Goal: Transaction & Acquisition: Purchase product/service

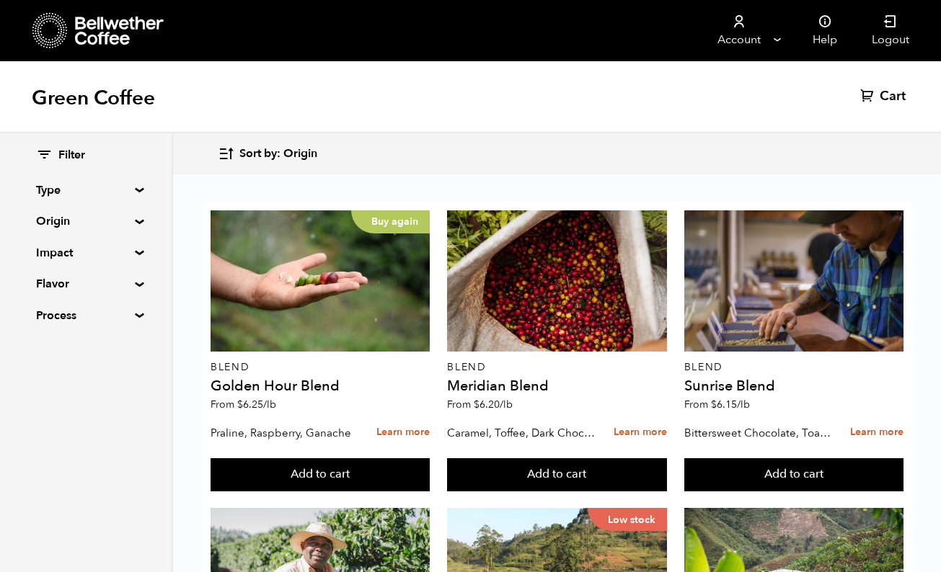
scroll to position [796, 0]
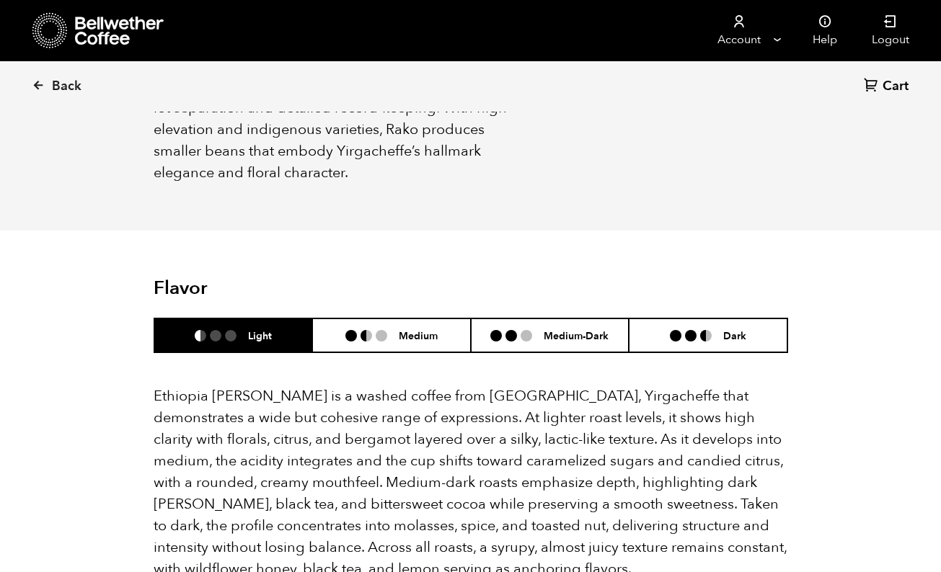
scroll to position [823, 0]
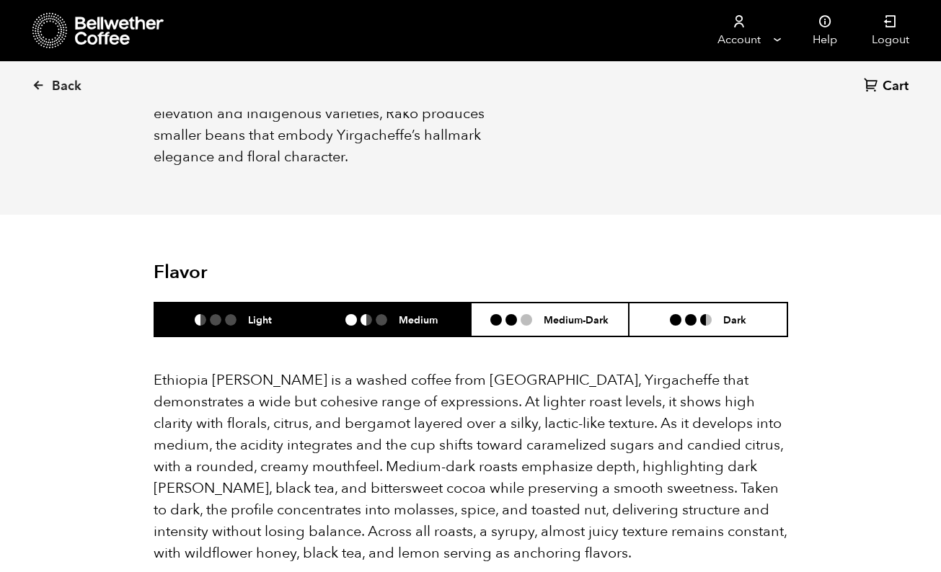
click at [419, 314] on h6 "Medium" at bounding box center [418, 320] width 39 height 12
click at [272, 307] on li "Light" at bounding box center [233, 320] width 159 height 34
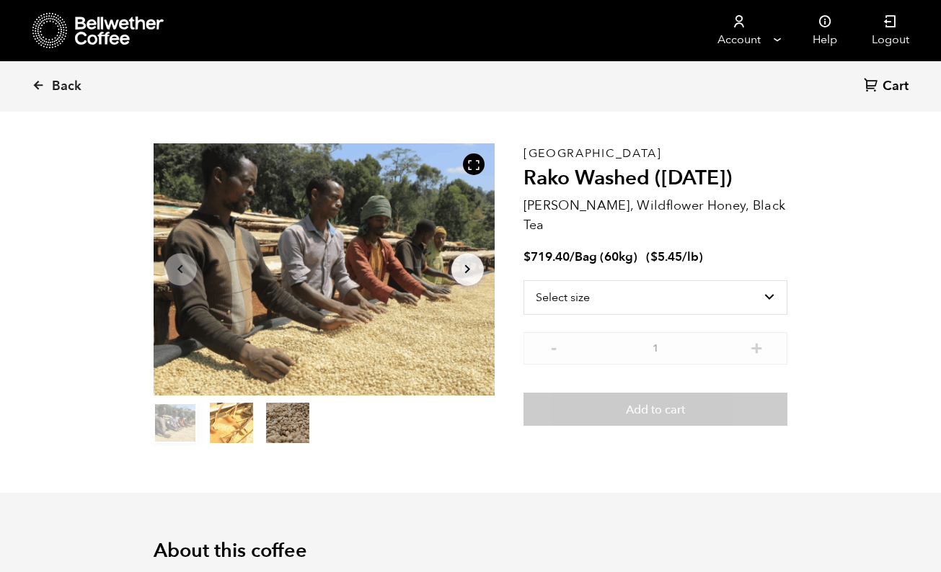
scroll to position [0, 0]
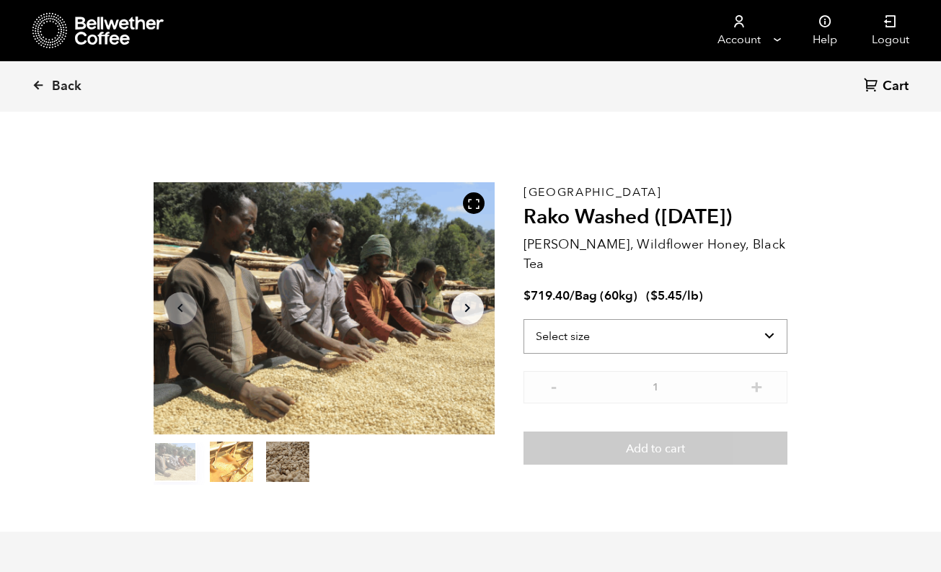
click at [593, 323] on select "Select size Bag (60kg) (132 lbs)" at bounding box center [655, 336] width 265 height 35
select select "bag-3"
click at [523, 319] on select "Select size Bag (60kg) (132 lbs)" at bounding box center [655, 336] width 265 height 35
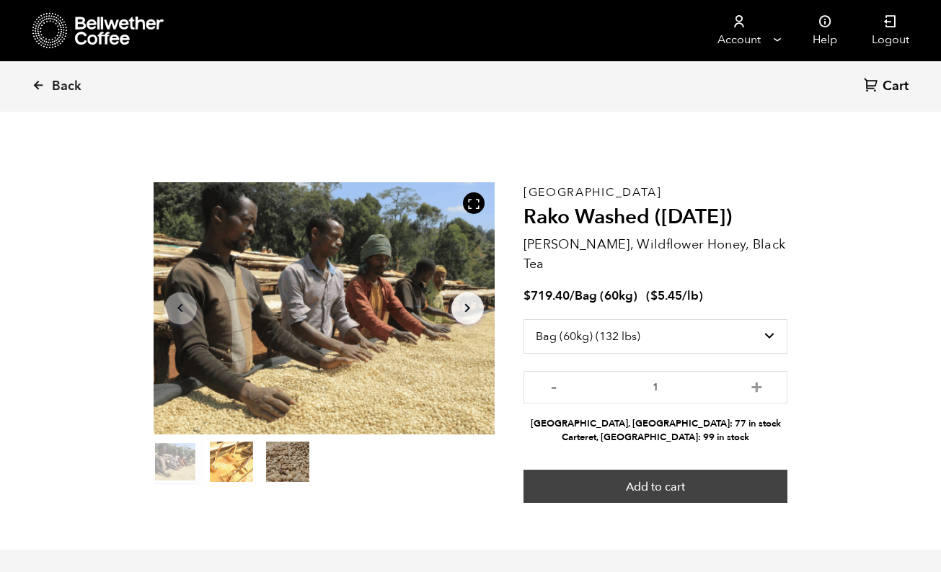
click at [635, 477] on button "Add to cart" at bounding box center [655, 486] width 265 height 33
